Goal: Transaction & Acquisition: Purchase product/service

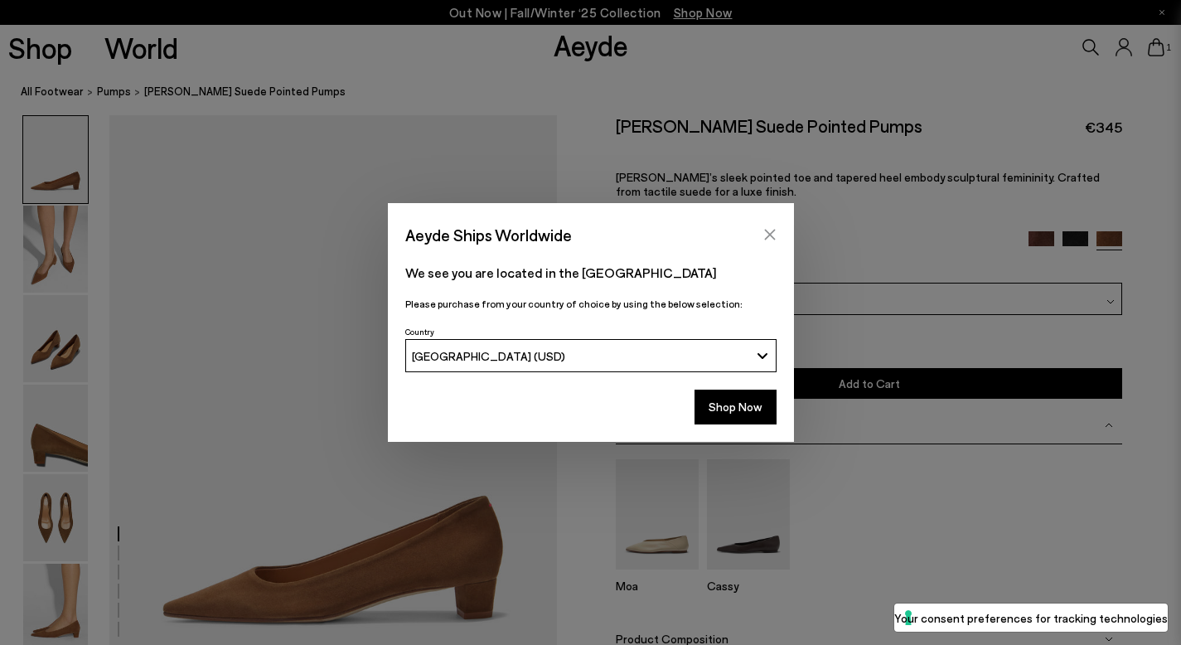
click at [763, 233] on icon "Close" at bounding box center [769, 234] width 13 height 13
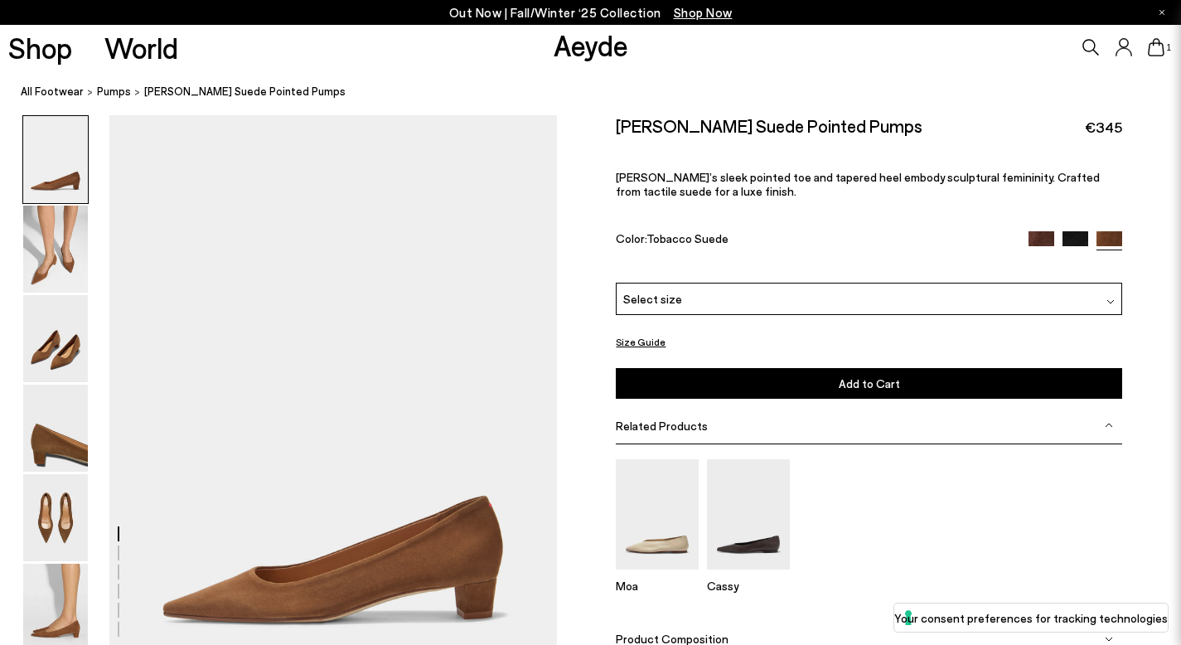
click at [755, 283] on div "Judi Suede Pointed Pumps €345 Judi’s sleek pointed toe and tapered heel embody …" at bounding box center [868, 261] width 505 height 292
click at [756, 293] on div "Select size" at bounding box center [868, 299] width 505 height 32
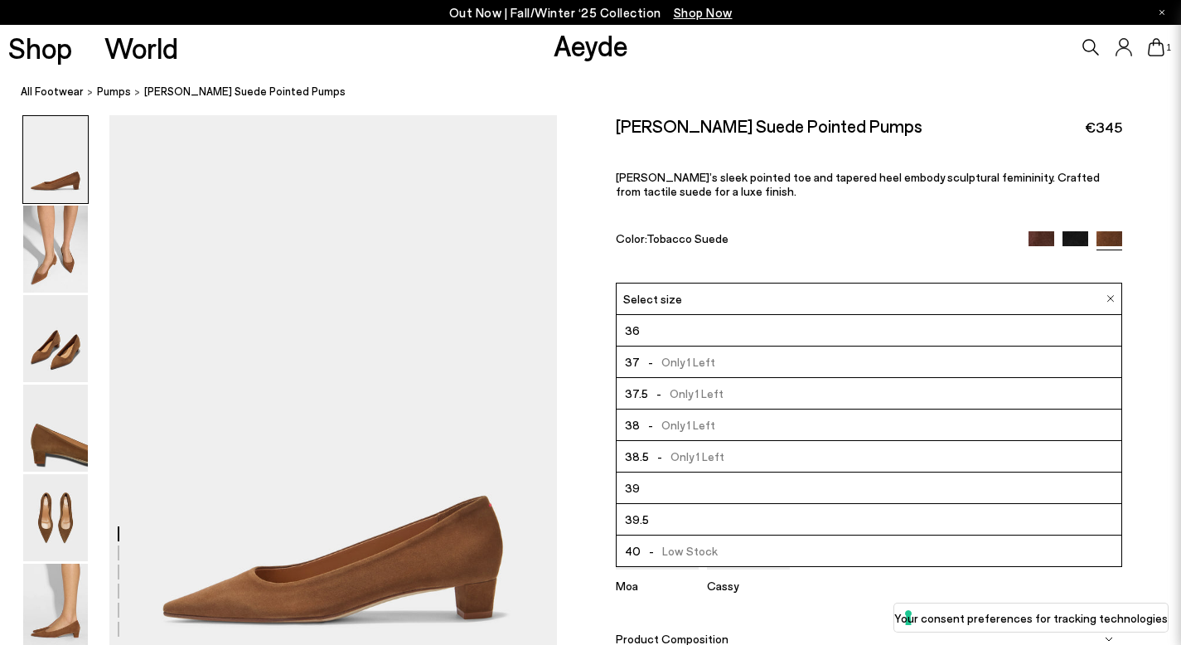
click at [755, 360] on li "37 - Only 1 Left" at bounding box center [868, 361] width 504 height 31
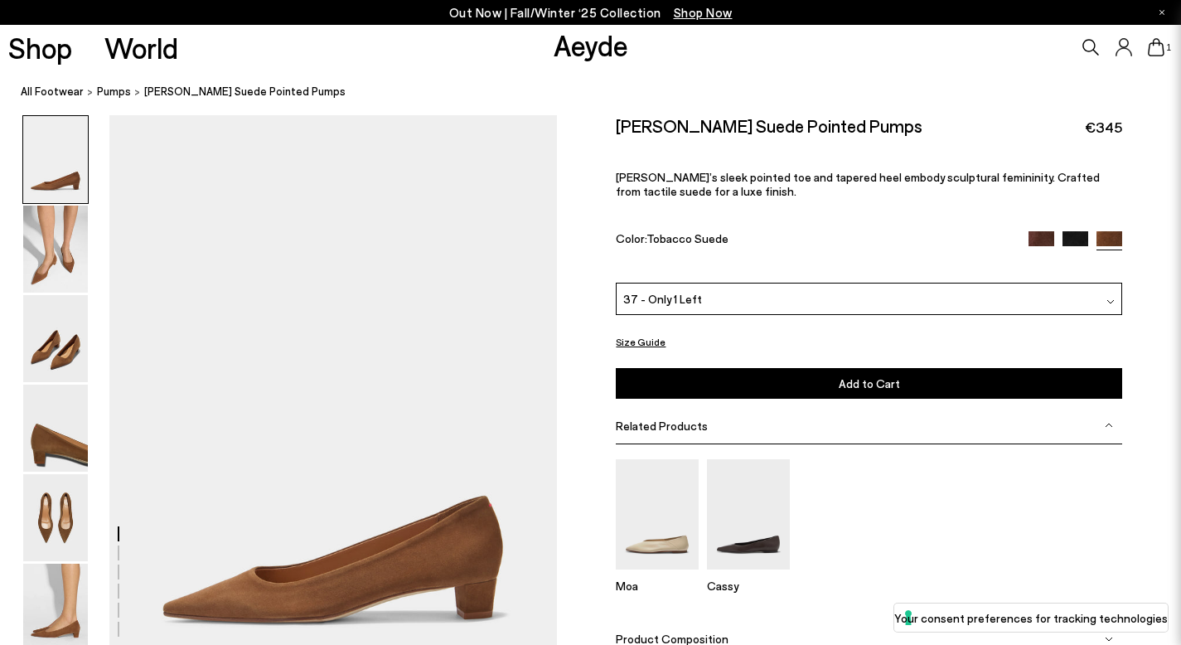
click at [760, 383] on button "Add to Cart Select a Size First" at bounding box center [868, 383] width 505 height 31
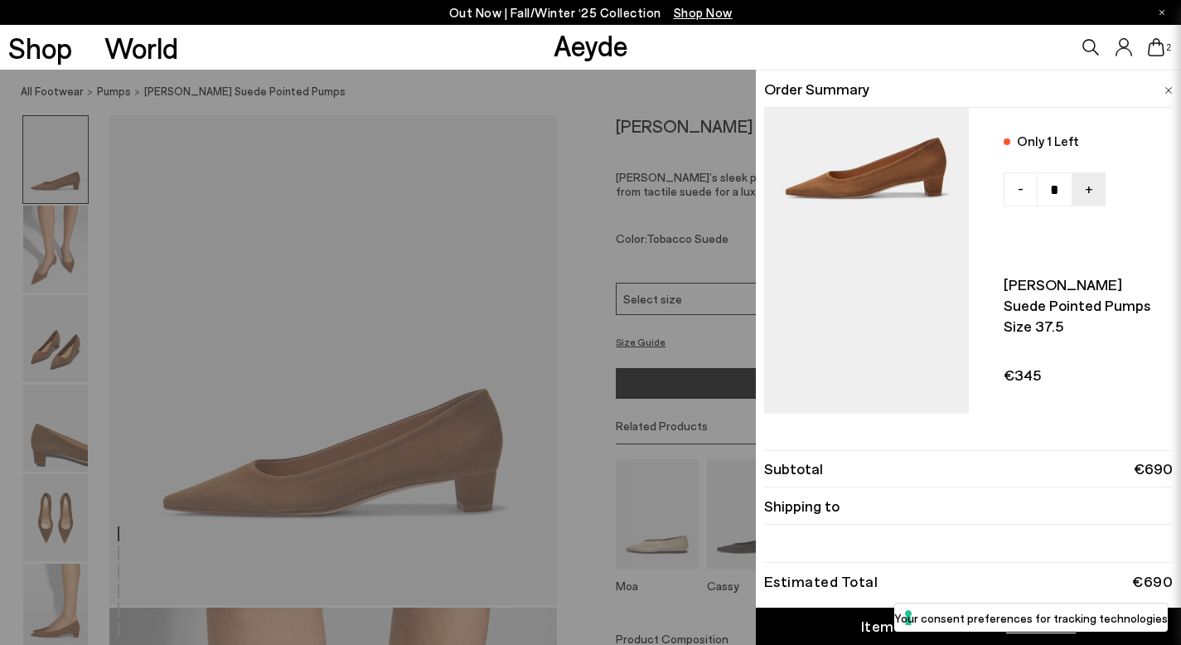
scroll to position [267, 0]
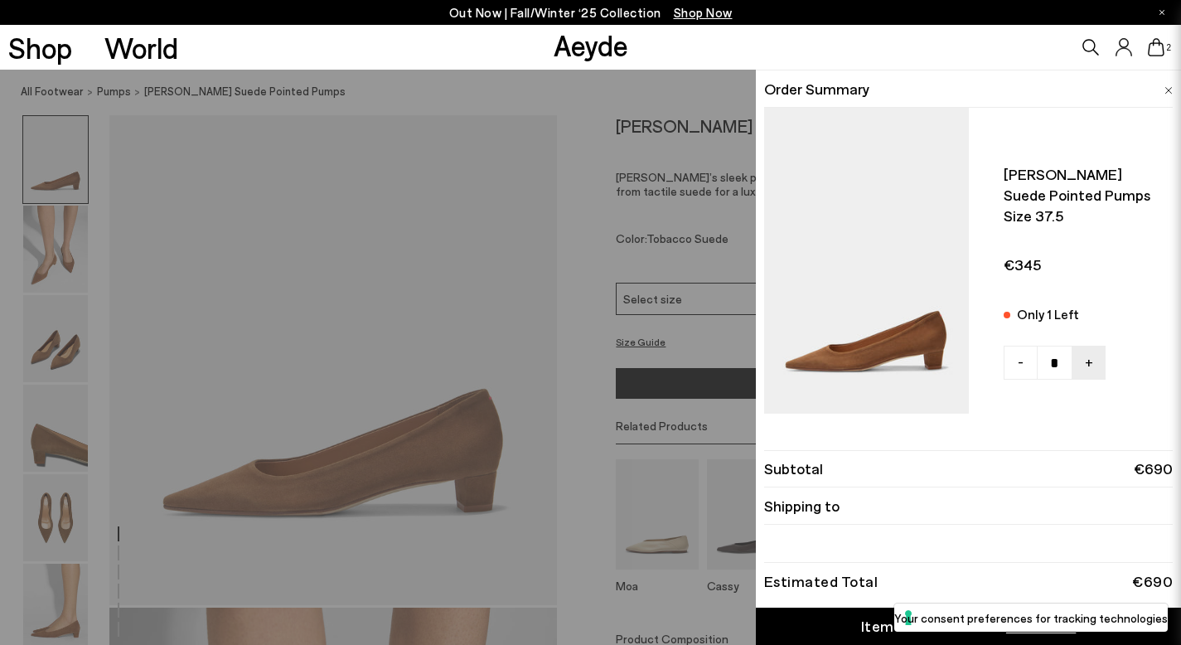
click at [1157, 47] on icon at bounding box center [1156, 47] width 17 height 18
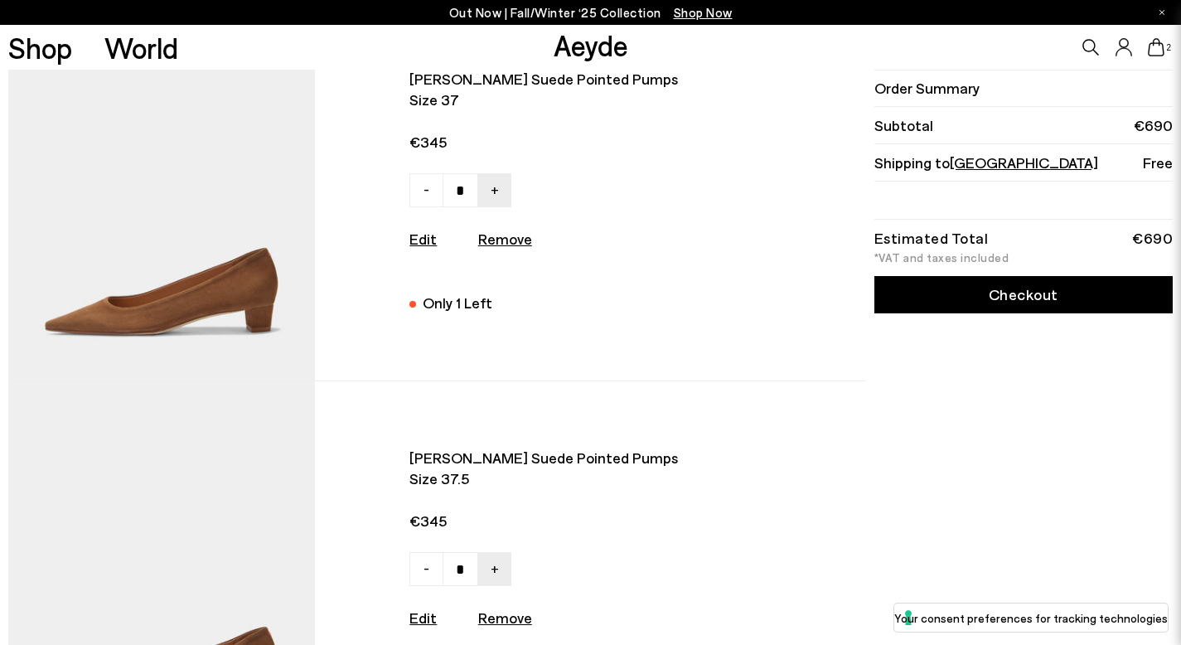
scroll to position [260, 0]
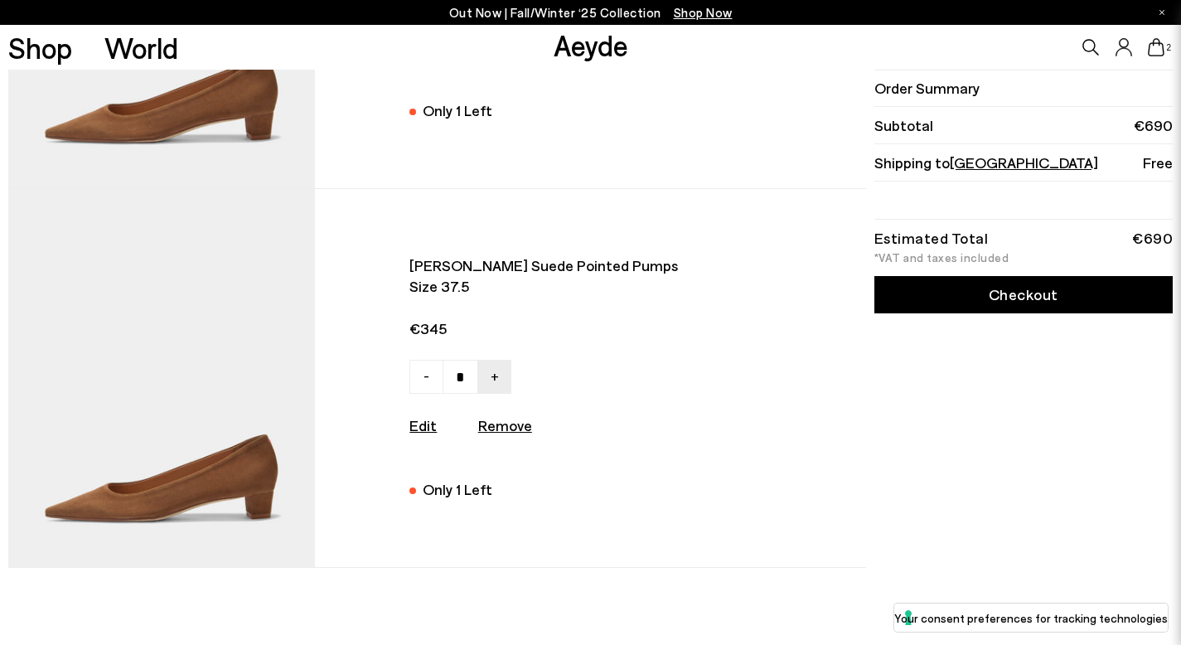
click at [508, 434] on u "Remove" at bounding box center [505, 425] width 54 height 18
type input "*"
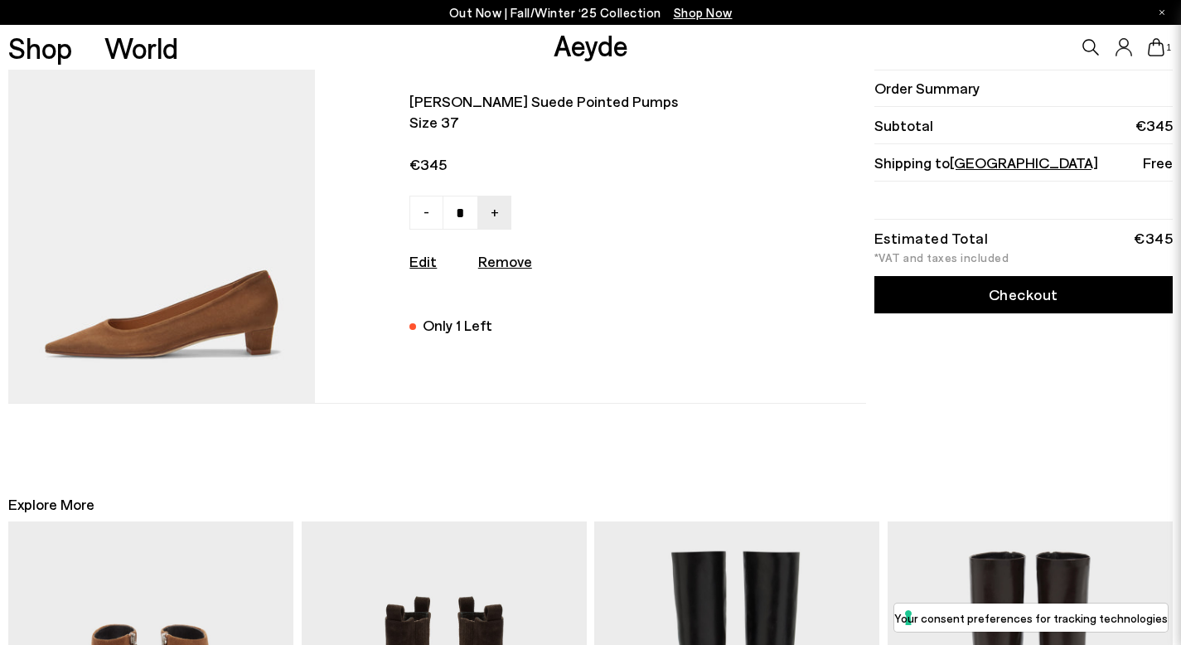
scroll to position [0, 0]
